Goal: Register for event/course

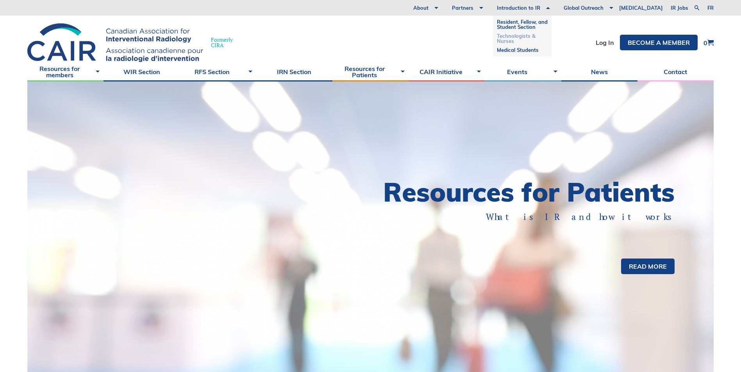
click at [532, 39] on link "Technologists & Nurses" at bounding box center [522, 39] width 51 height 14
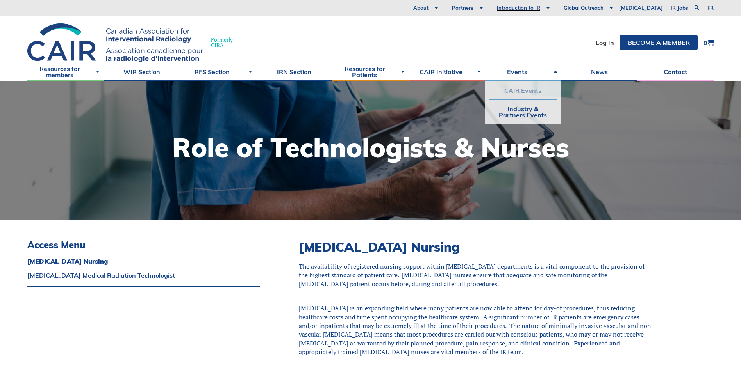
click at [515, 91] on link "CAIR Events" at bounding box center [522, 91] width 68 height 18
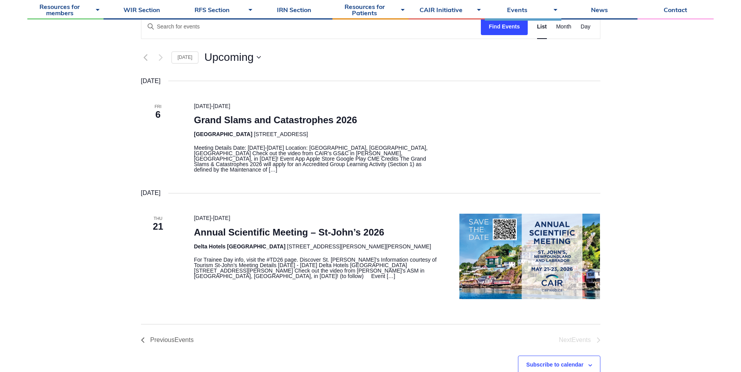
scroll to position [156, 0]
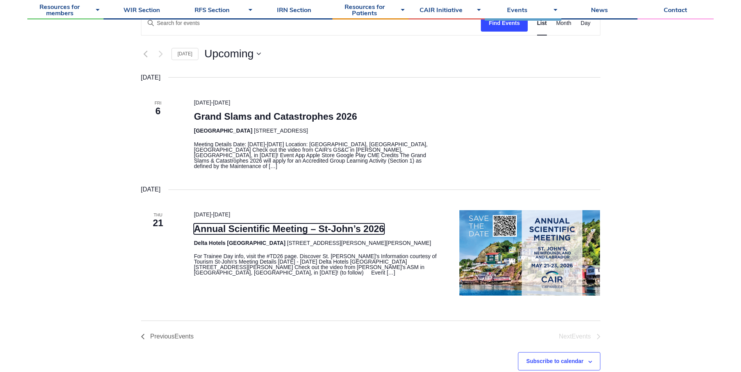
click at [236, 224] on link "Annual Scientific Meeting – St-John’s 2026" at bounding box center [289, 229] width 190 height 11
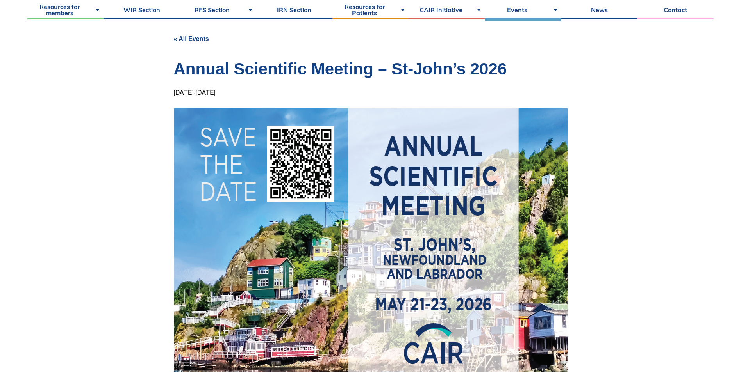
scroll to position [78, 0]
